Goal: Task Accomplishment & Management: Manage account settings

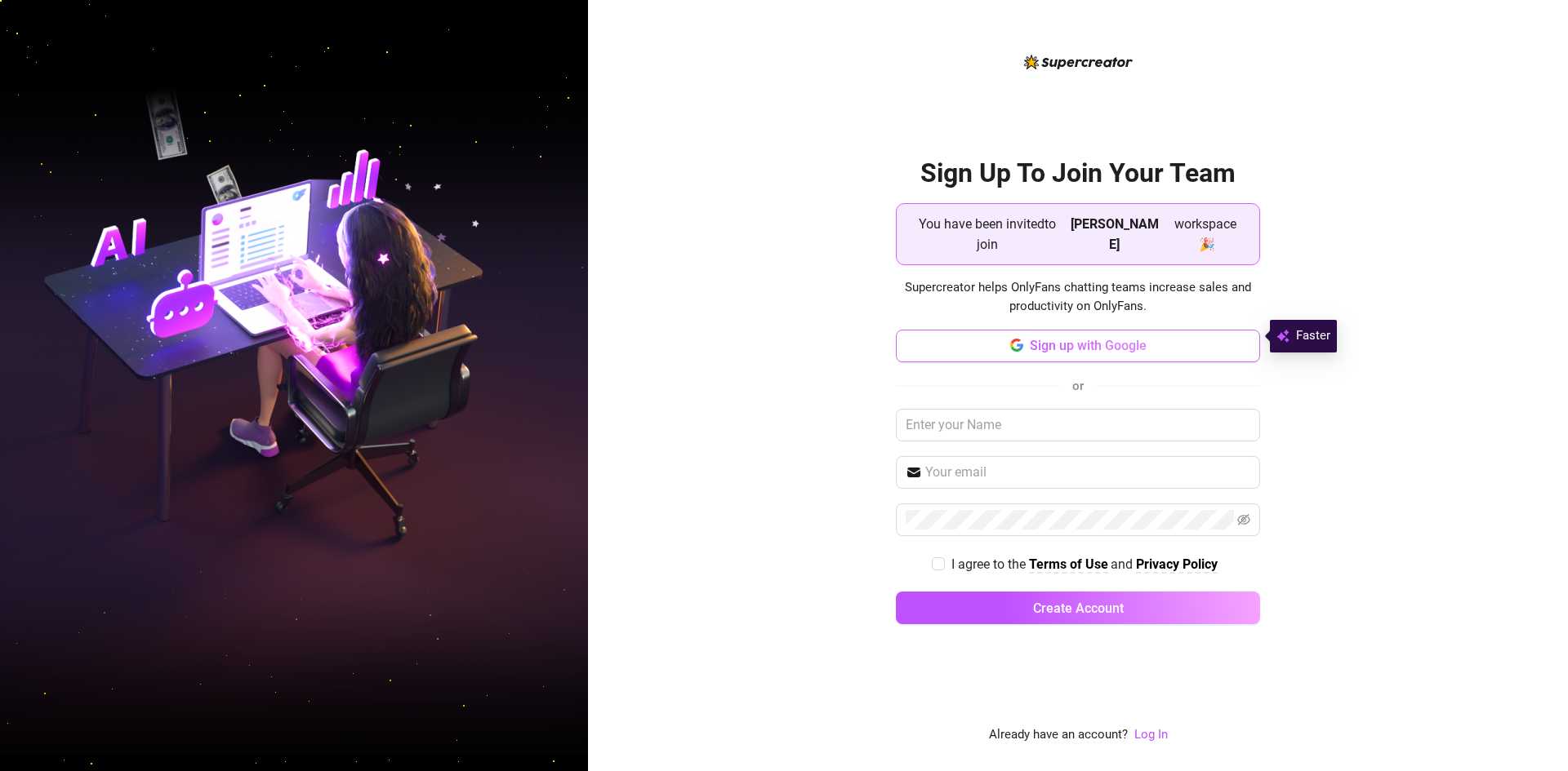
click at [1169, 341] on button "Sign up with Google" at bounding box center [1078, 346] width 364 height 33
click at [1087, 330] on button "Sign up with Google" at bounding box center [1078, 346] width 364 height 33
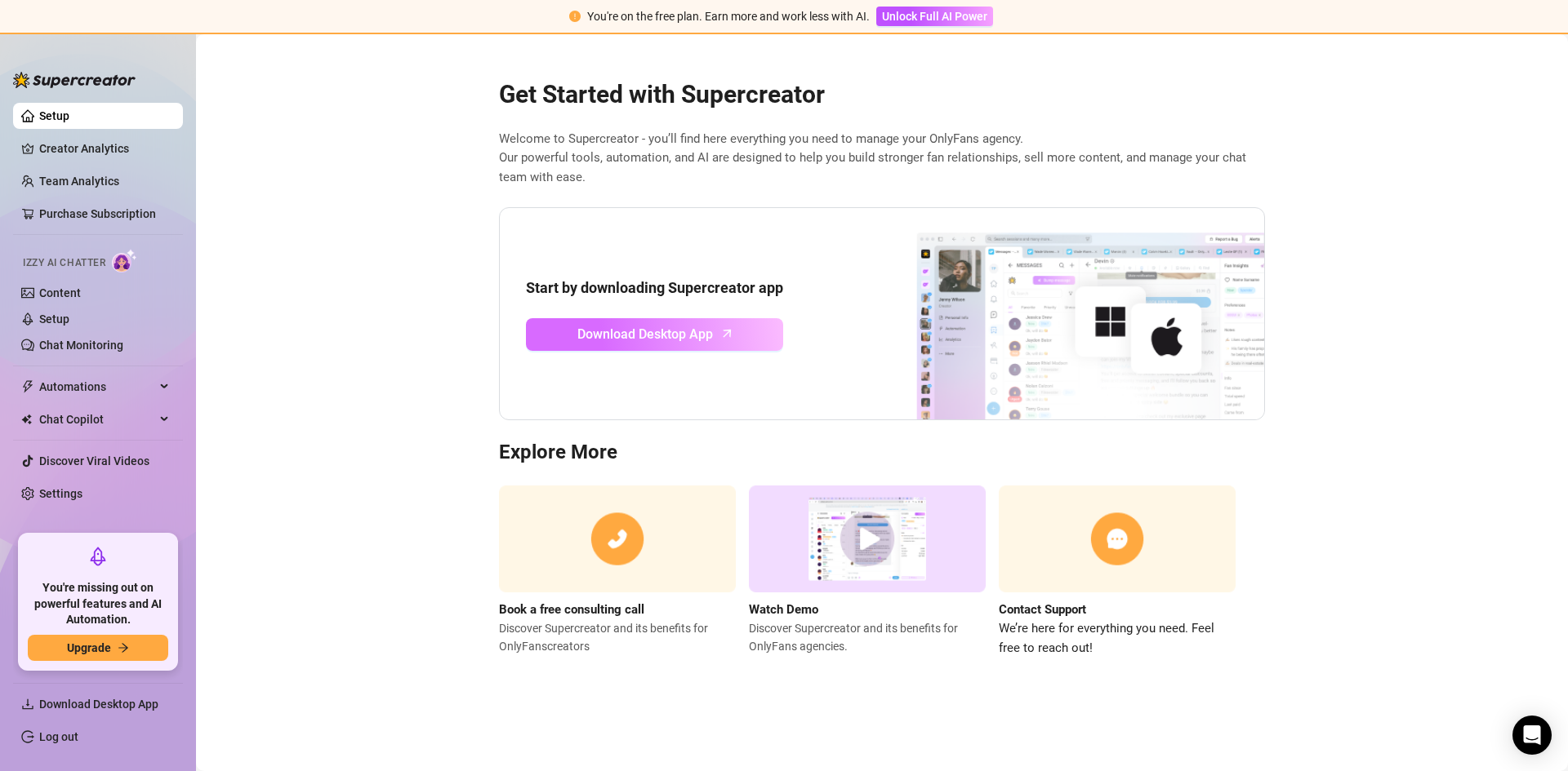
click at [748, 329] on link "Download Desktop App" at bounding box center [653, 335] width 257 height 33
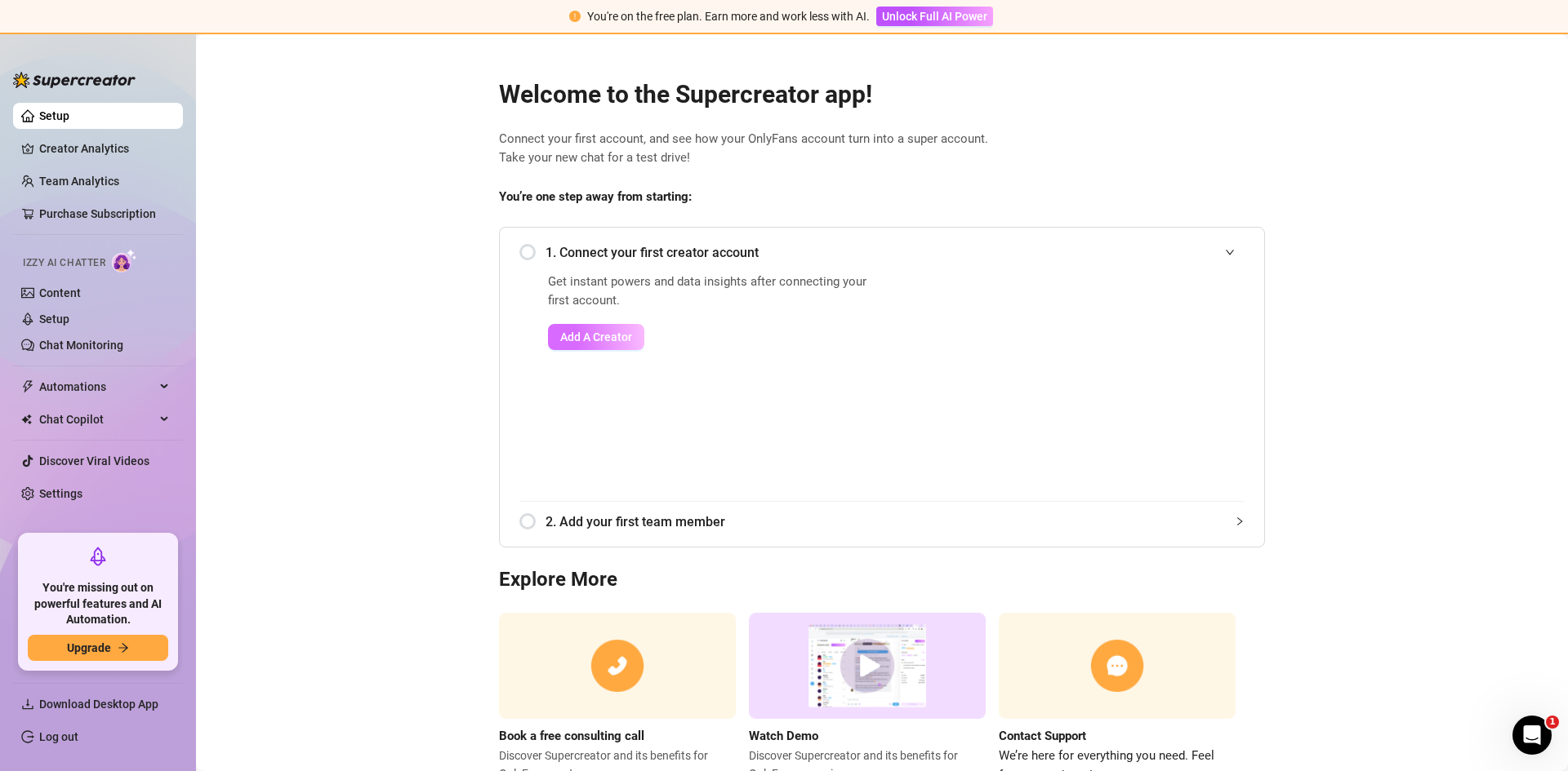
click at [625, 332] on span "Add A Creator" at bounding box center [596, 336] width 72 height 13
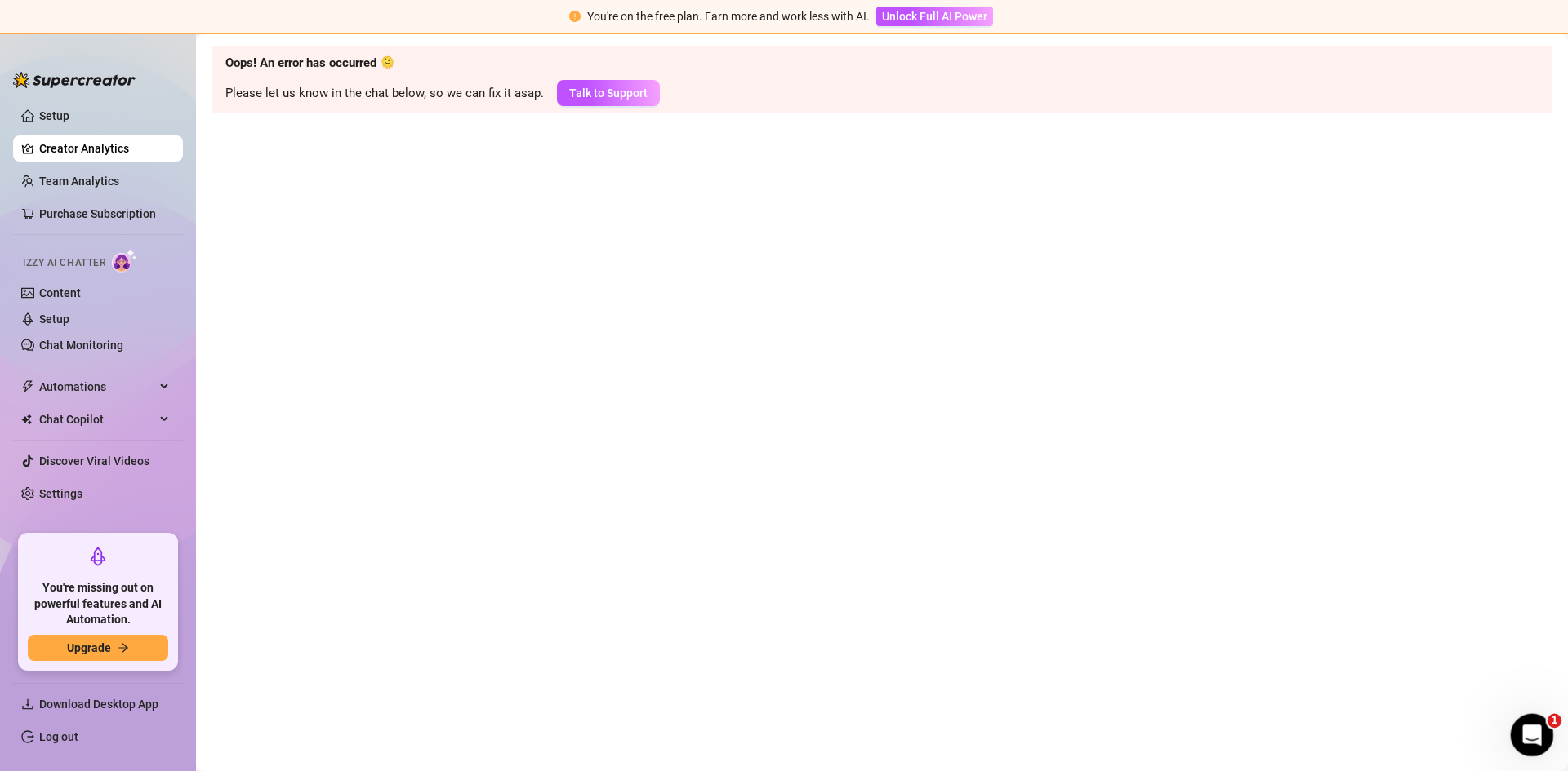
click at [1510, 733] on html at bounding box center [1529, 733] width 39 height 39
click at [78, 741] on link "Log out" at bounding box center [58, 736] width 39 height 13
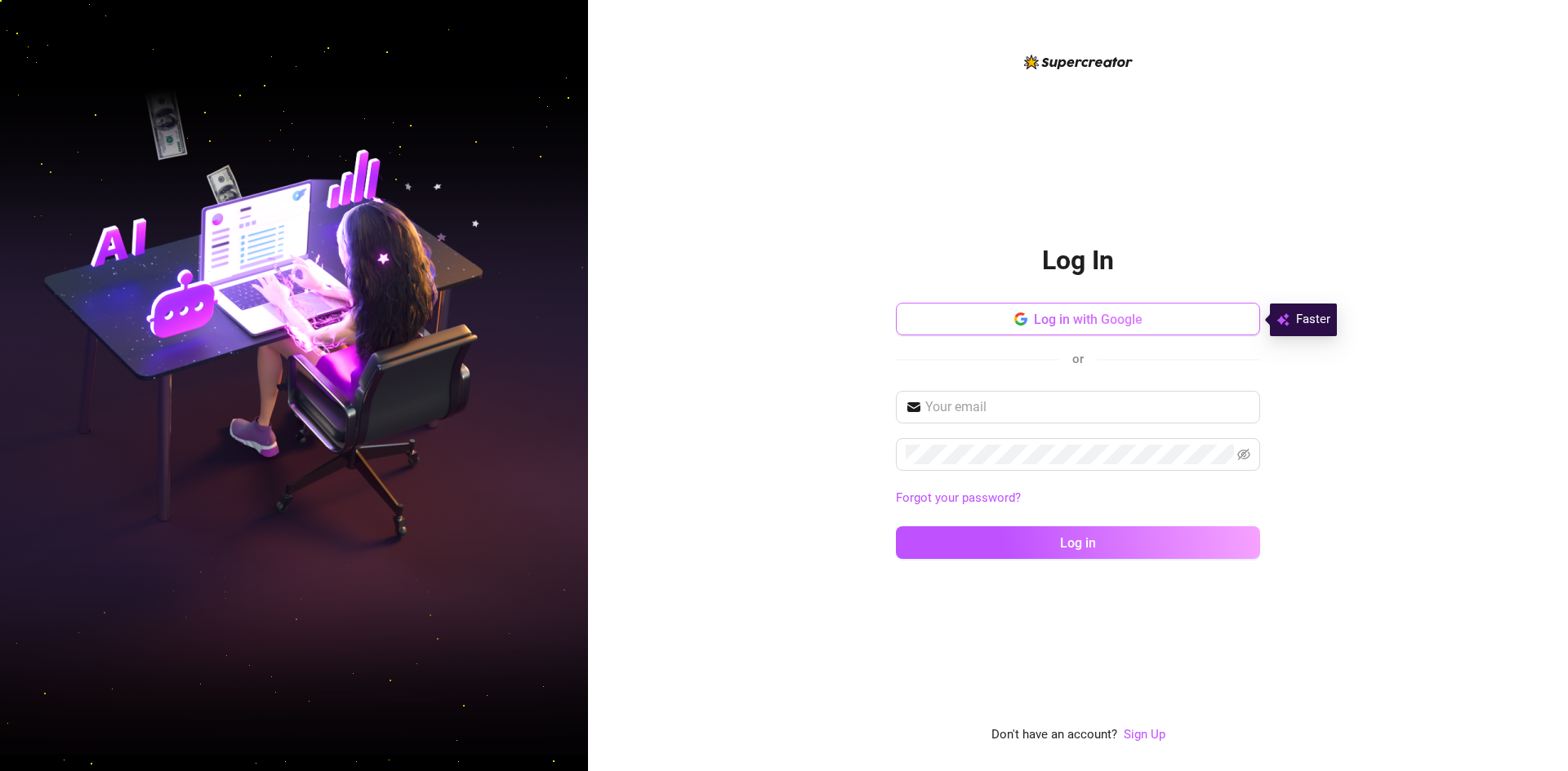
click at [1074, 326] on span "Log in with Google" at bounding box center [1088, 319] width 108 height 15
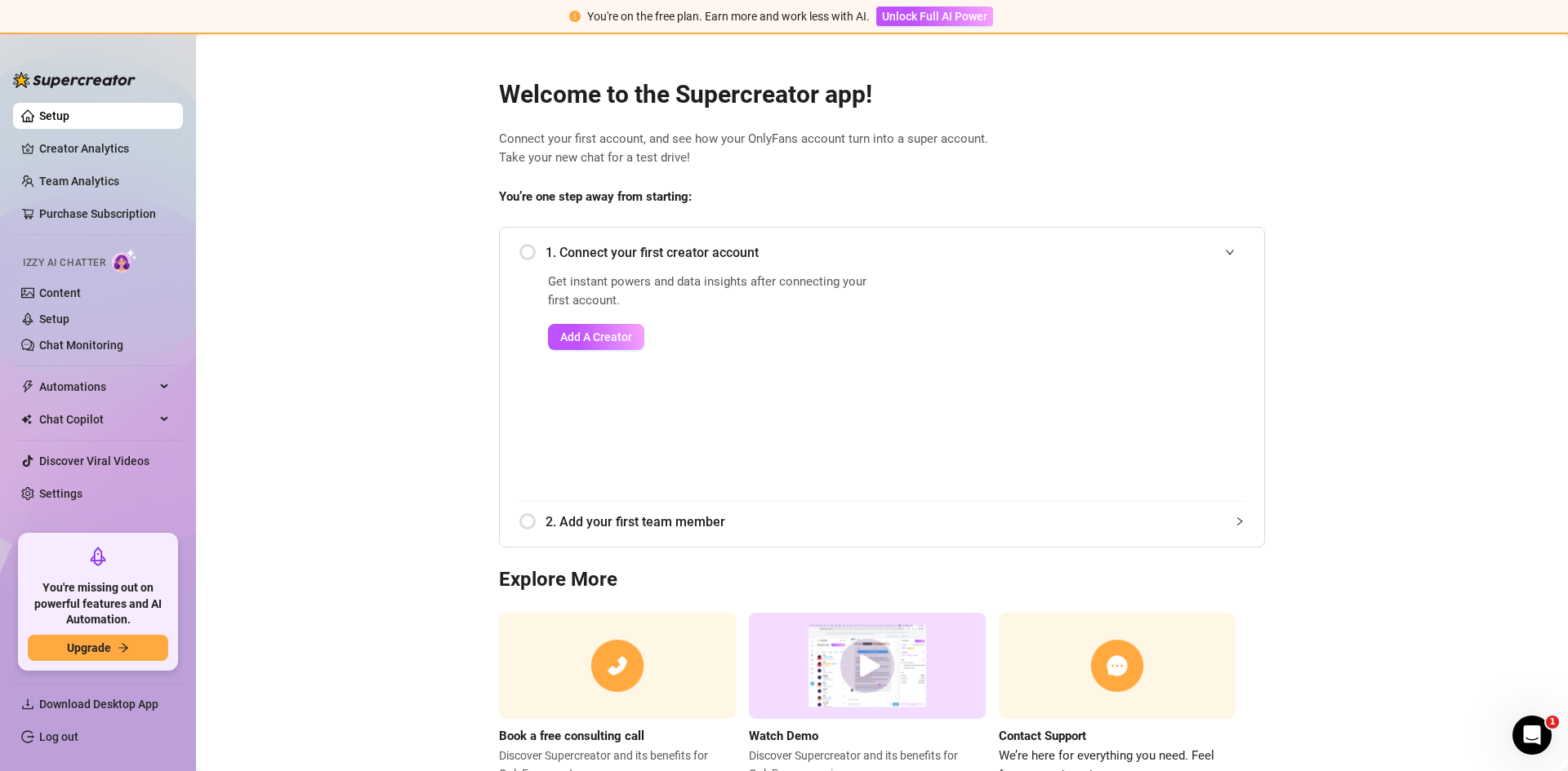
drag, startPoint x: 391, startPoint y: 401, endPoint x: 464, endPoint y: 330, distance: 101.8
click at [391, 401] on main "Welcome to the Supercreator app! Connect your first account, and see how your O…" at bounding box center [881, 434] width 1372 height 800
click at [570, 333] on span "Add A Creator" at bounding box center [596, 336] width 72 height 13
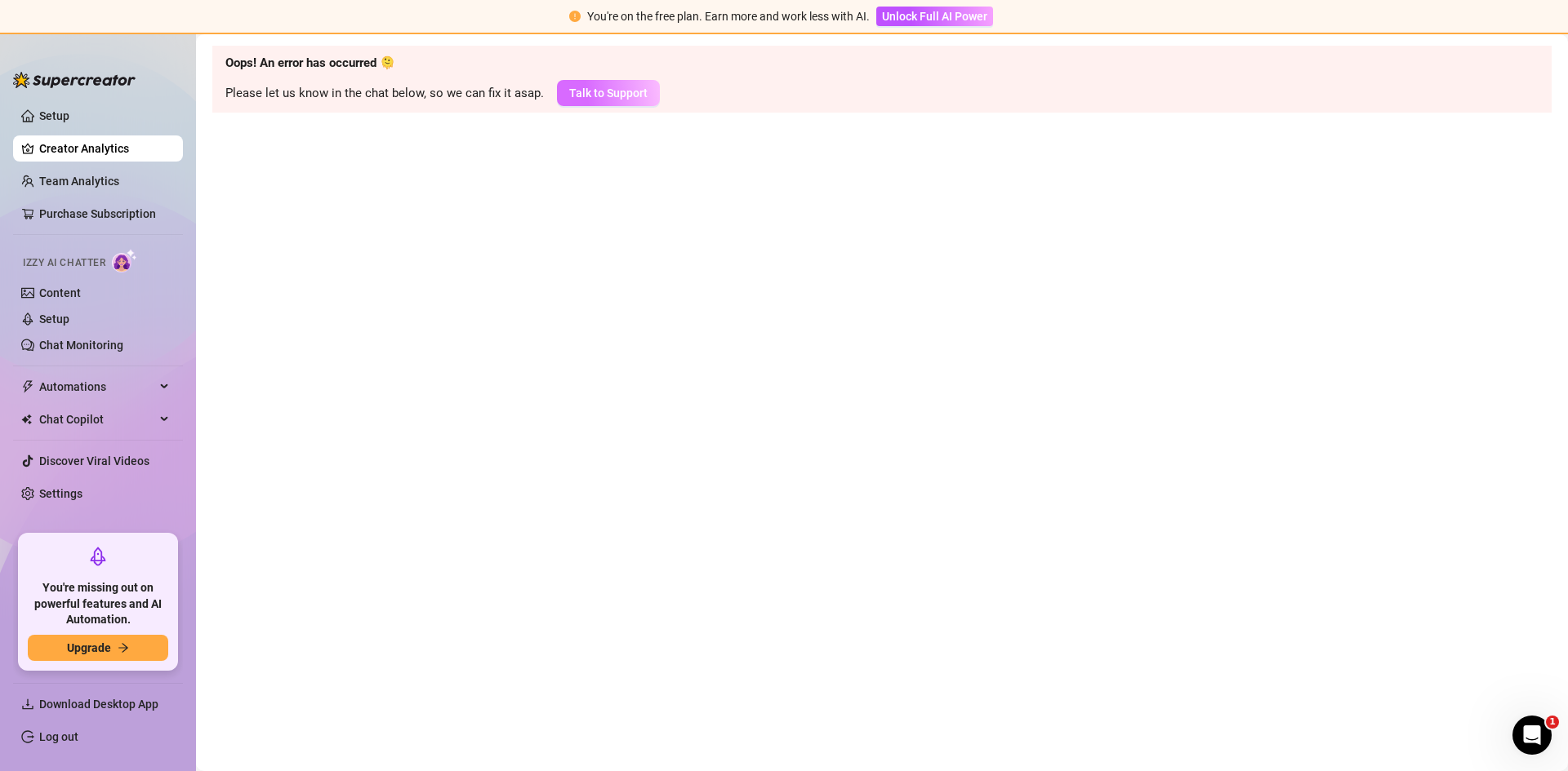
click at [634, 86] on span "Talk to Support" at bounding box center [608, 92] width 78 height 13
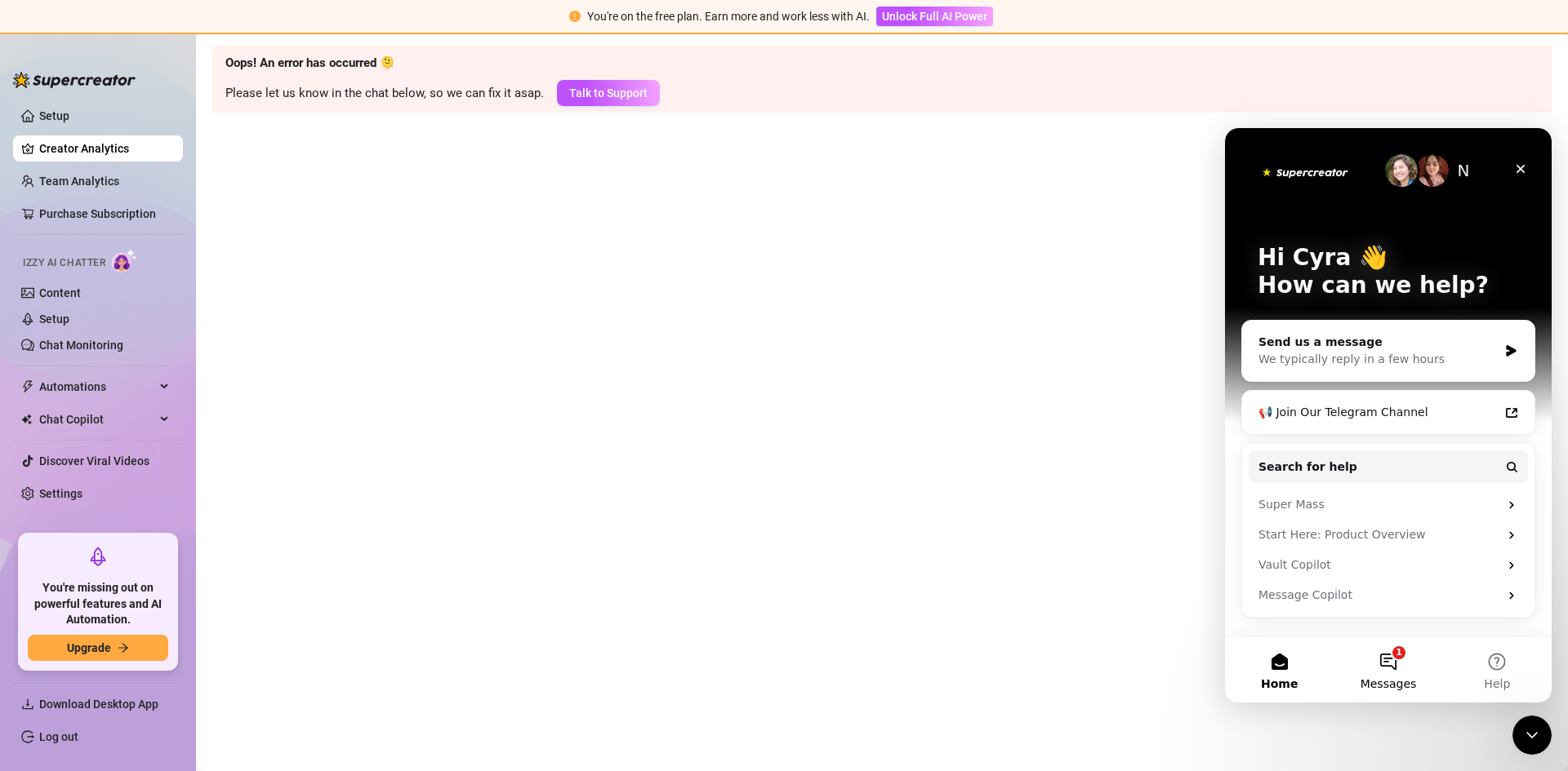
click at [1382, 657] on button "1 Messages" at bounding box center [1387, 669] width 108 height 65
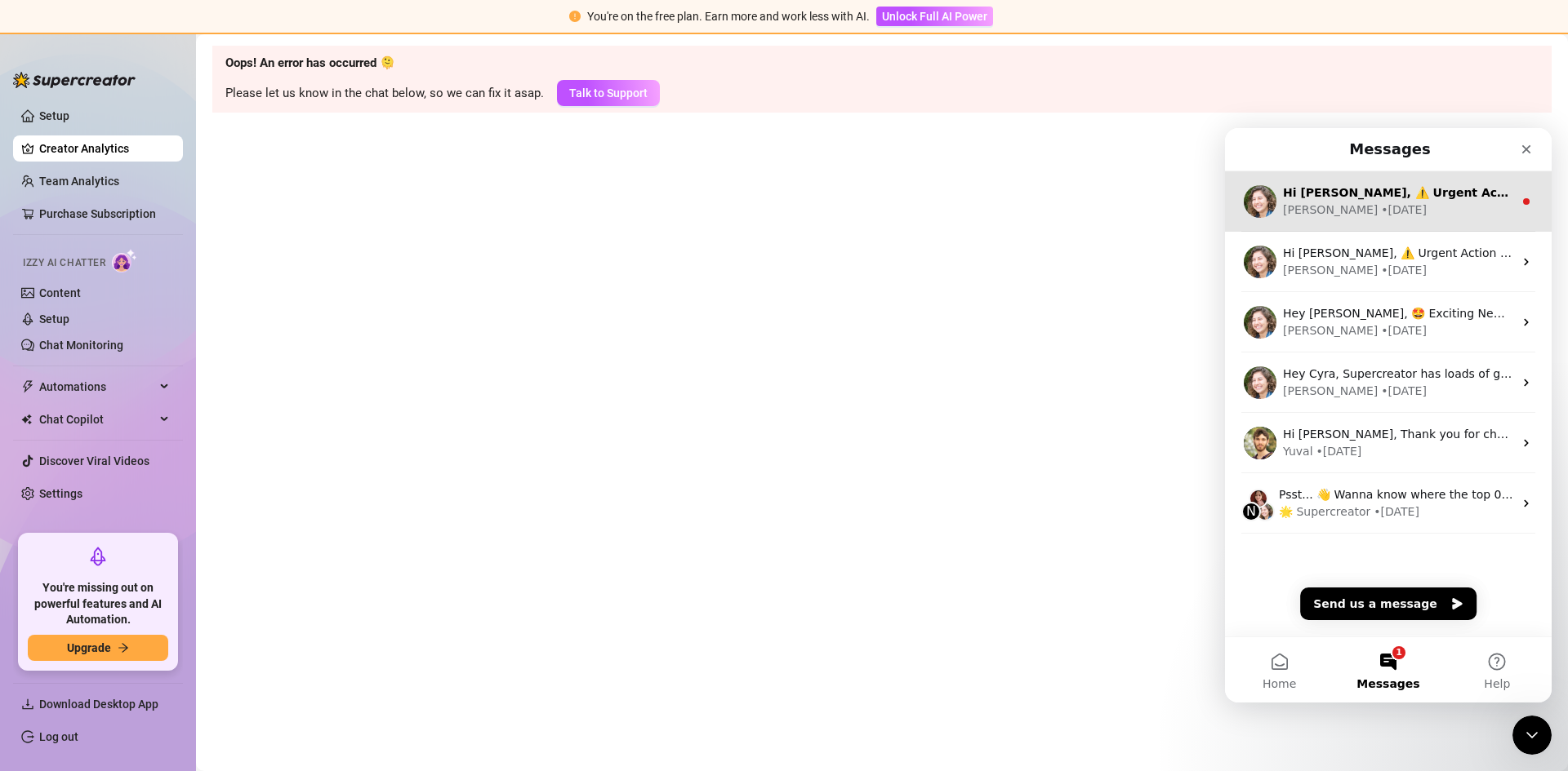
click at [1423, 185] on div "Hi Cyra, ⚠️ Urgent Action Required ⚠️ Unfortunately, there was a problem with y…" at bounding box center [1398, 193] width 231 height 17
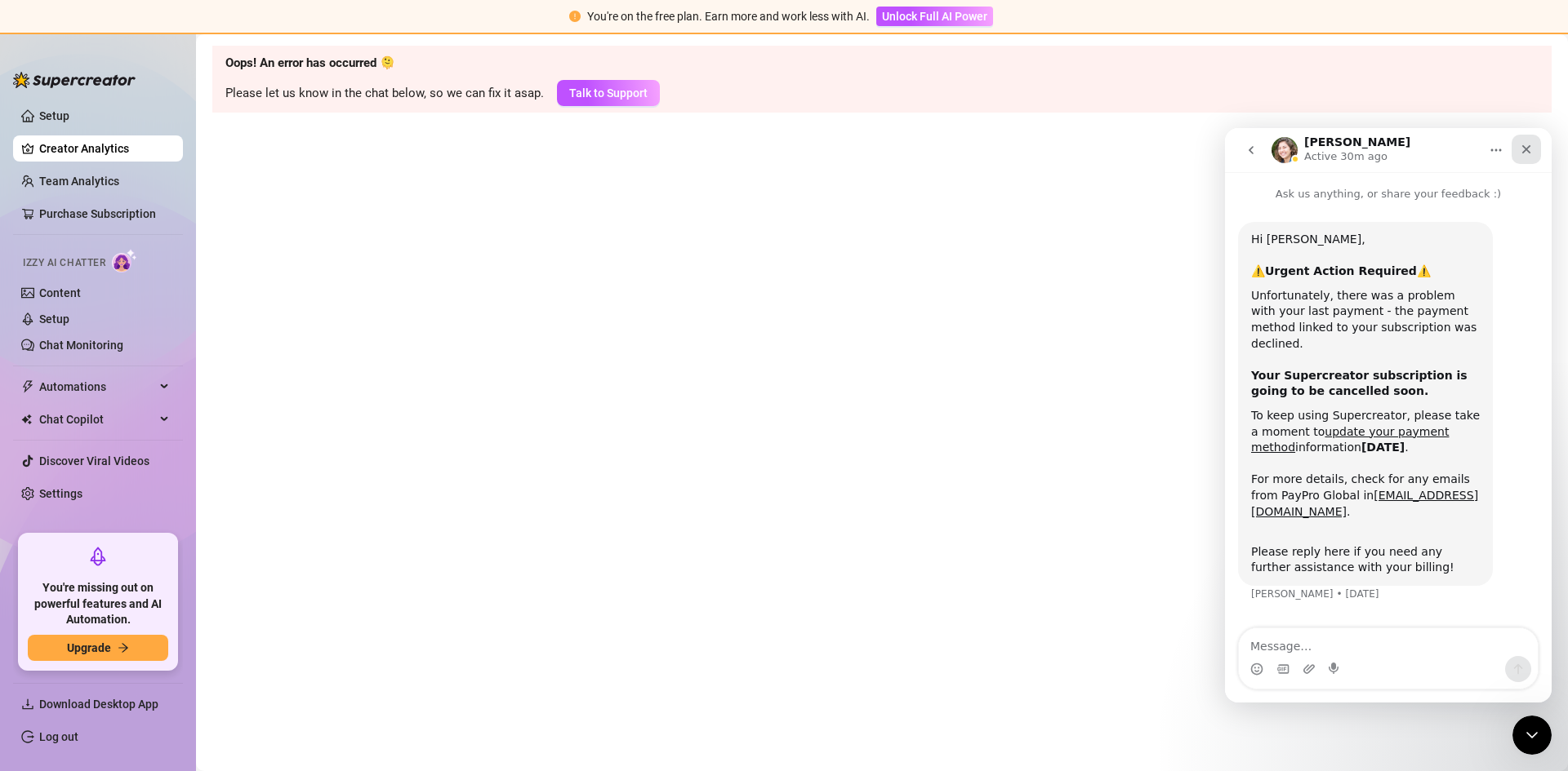
click at [1526, 155] on icon "Close" at bounding box center [1526, 149] width 13 height 13
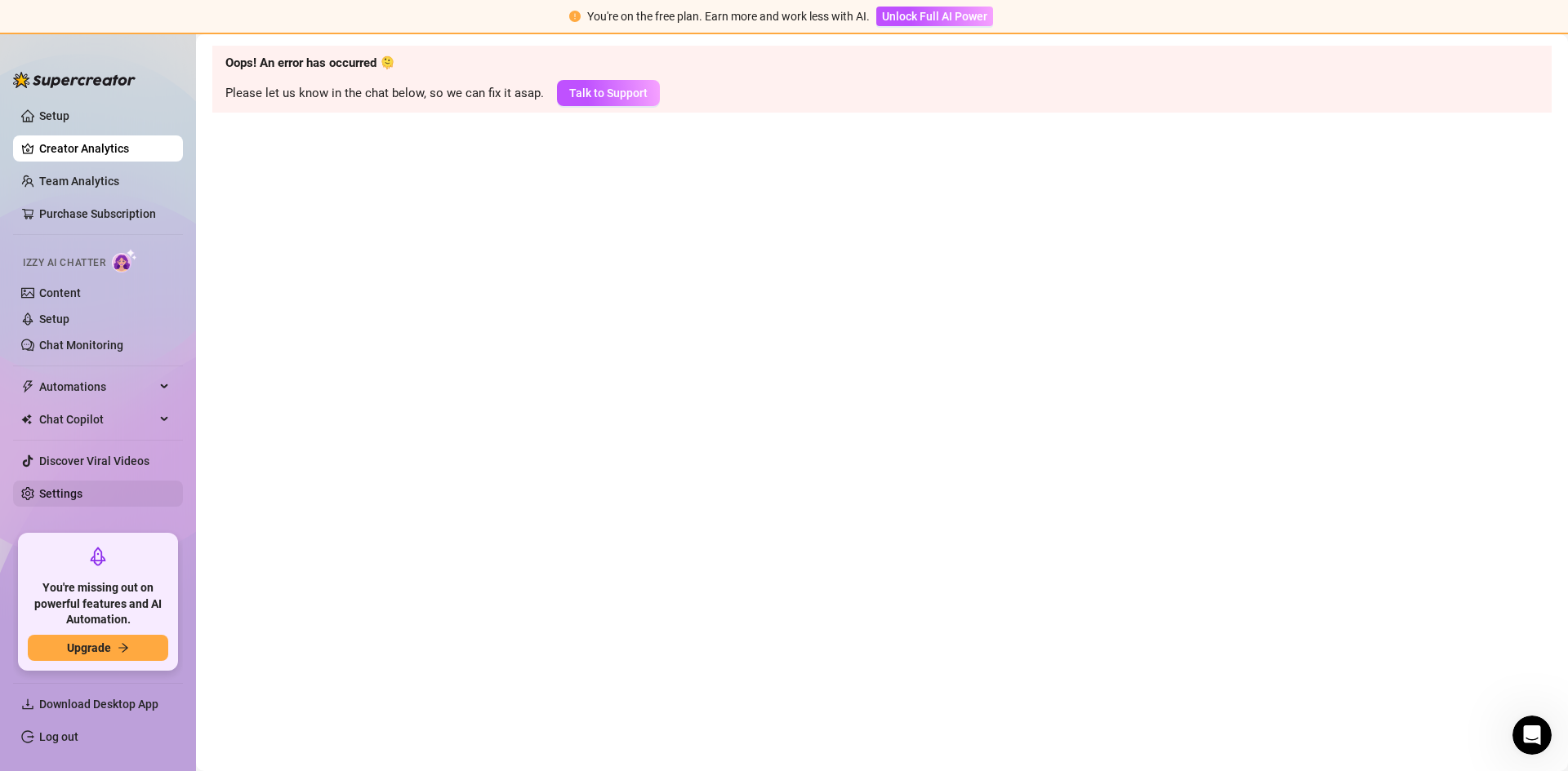
click at [82, 491] on link "Settings" at bounding box center [60, 493] width 43 height 13
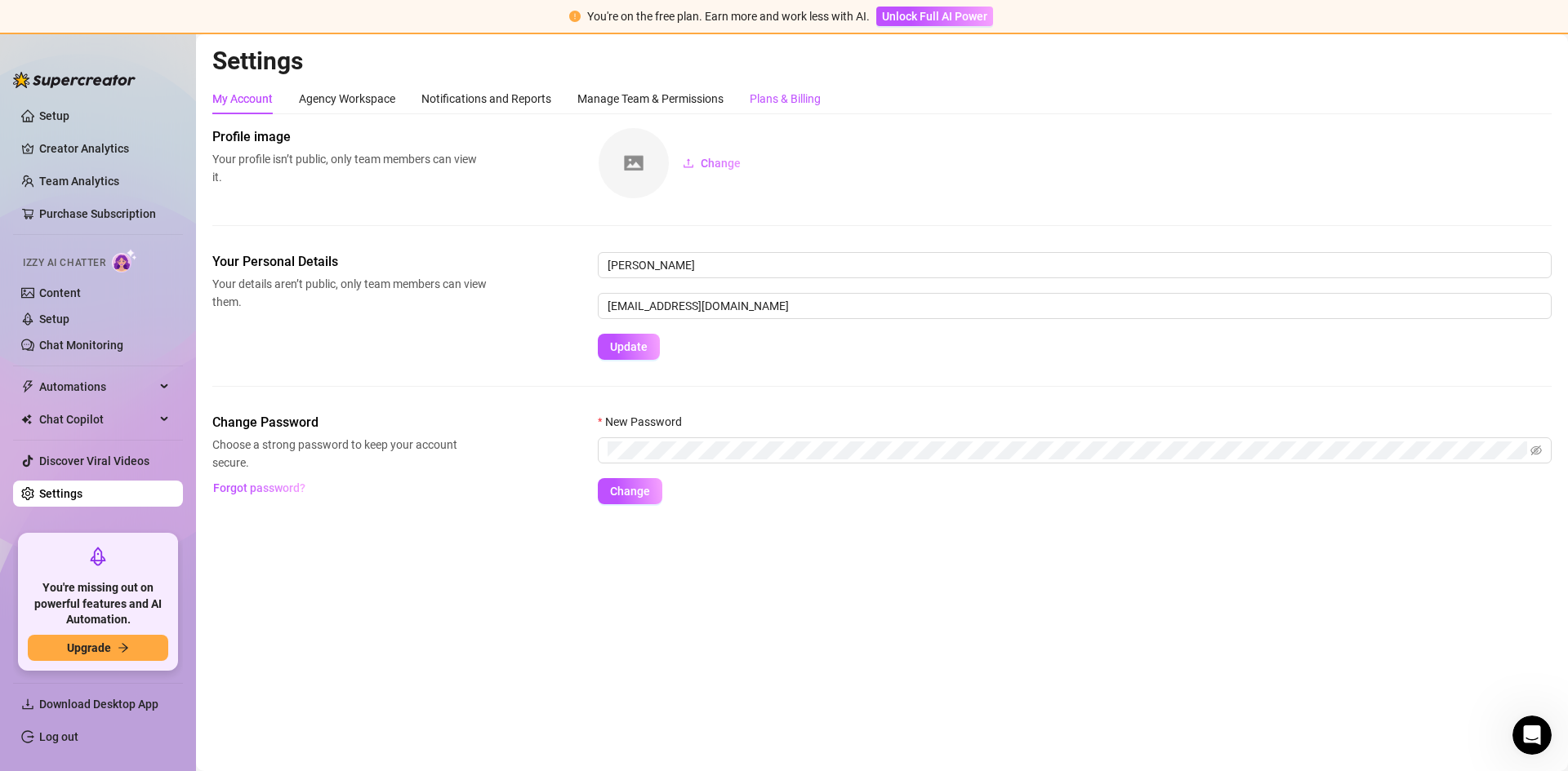
click at [809, 104] on div "Plans & Billing" at bounding box center [785, 98] width 71 height 18
